Goal: Task Accomplishment & Management: Manage account settings

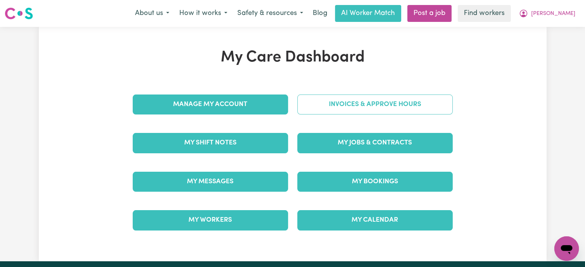
click at [350, 103] on link "Invoices & Approve Hours" at bounding box center [374, 105] width 155 height 20
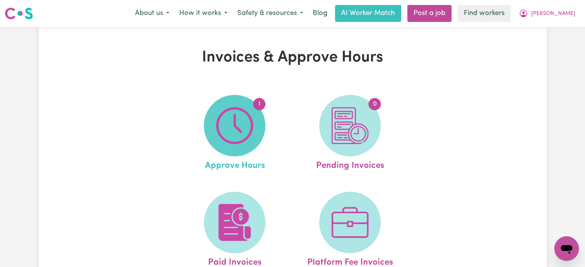
click at [235, 118] on img at bounding box center [234, 125] width 37 height 37
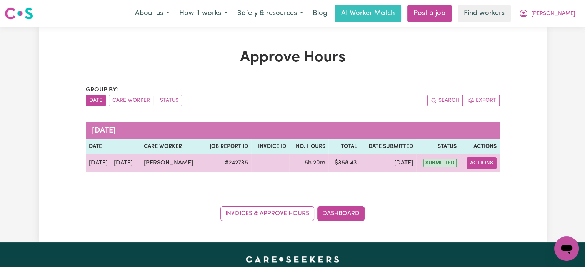
click at [479, 162] on button "Actions" at bounding box center [482, 163] width 30 height 12
click at [479, 178] on link "View Job Report" at bounding box center [501, 180] width 66 height 15
select select "pm"
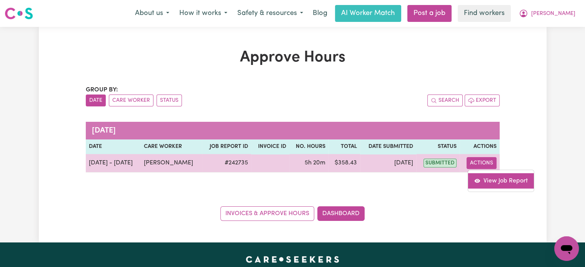
select select "pm"
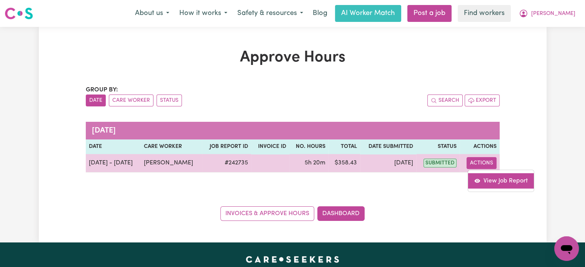
select select "pm"
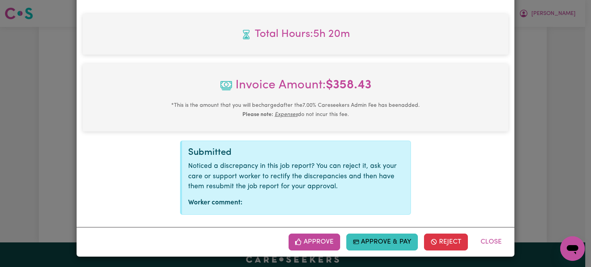
scroll to position [709, 0]
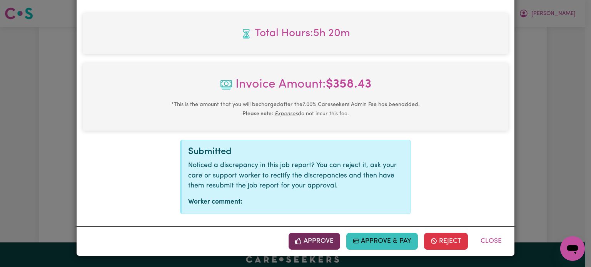
click at [316, 240] on button "Approve" at bounding box center [314, 241] width 52 height 17
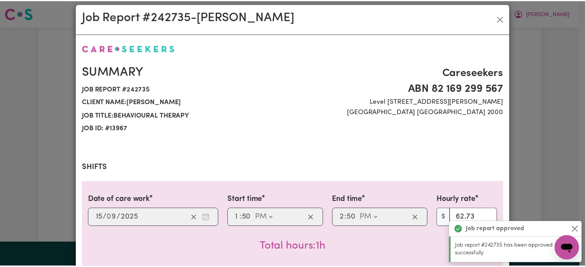
scroll to position [0, 0]
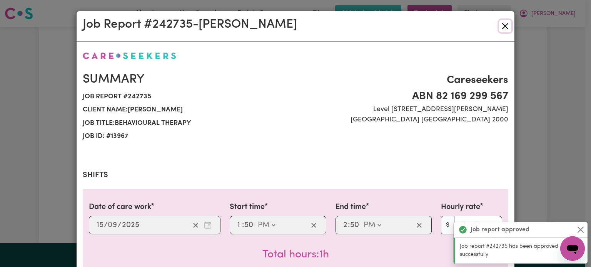
click at [504, 26] on button "Close" at bounding box center [505, 26] width 12 height 12
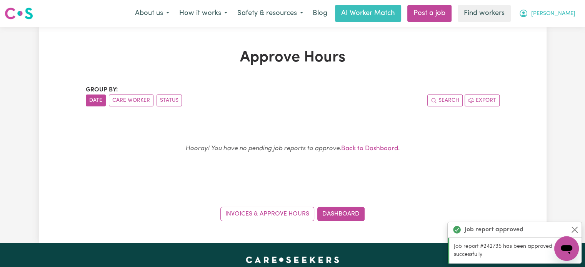
click at [559, 16] on span "[PERSON_NAME]" at bounding box center [553, 14] width 44 height 8
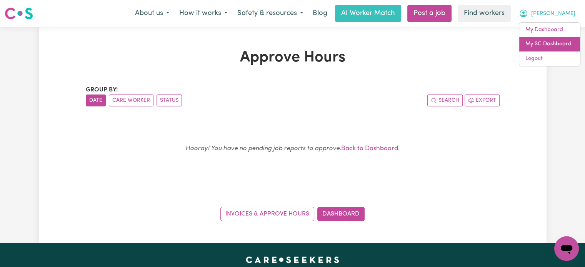
click at [550, 43] on link "My SC Dashboard" at bounding box center [549, 44] width 61 height 15
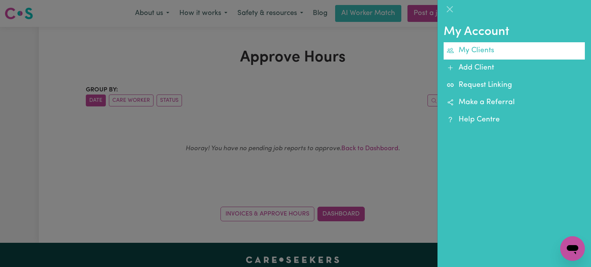
click at [502, 54] on link "My Clients" at bounding box center [514, 50] width 141 height 17
